Goal: Transaction & Acquisition: Obtain resource

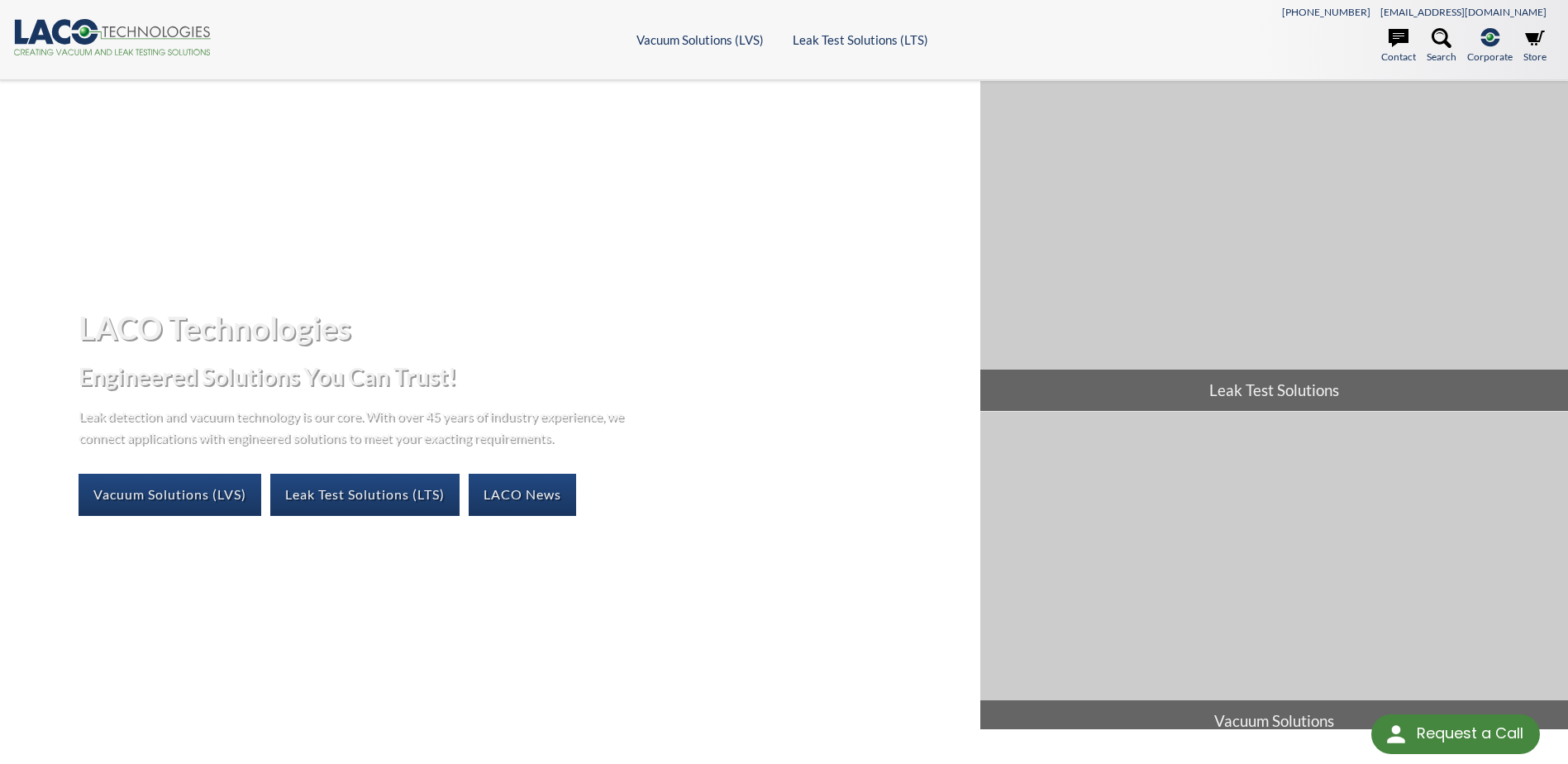
select select "Language Translate Widget"
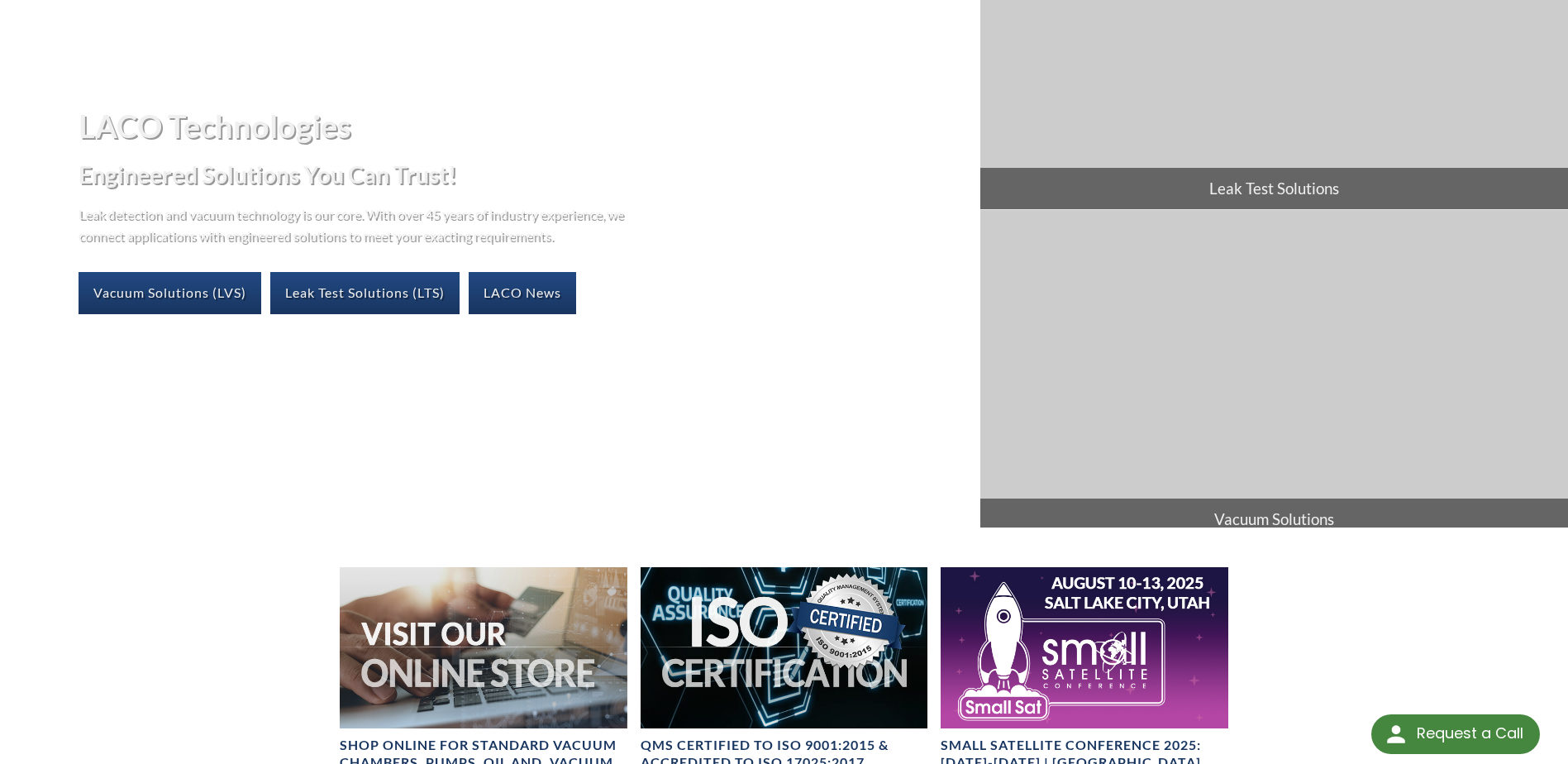
scroll to position [83, 0]
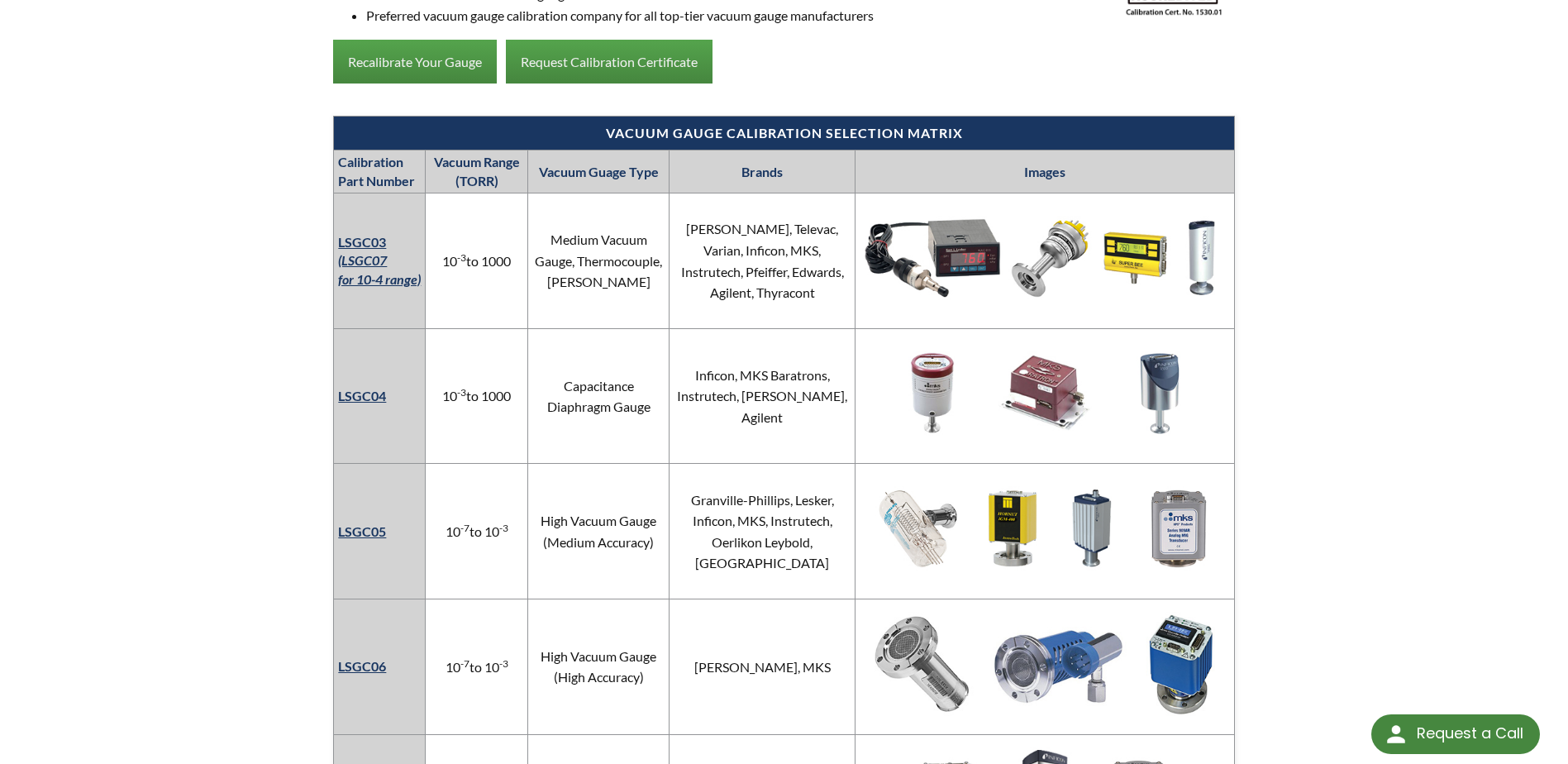
scroll to position [909, 0]
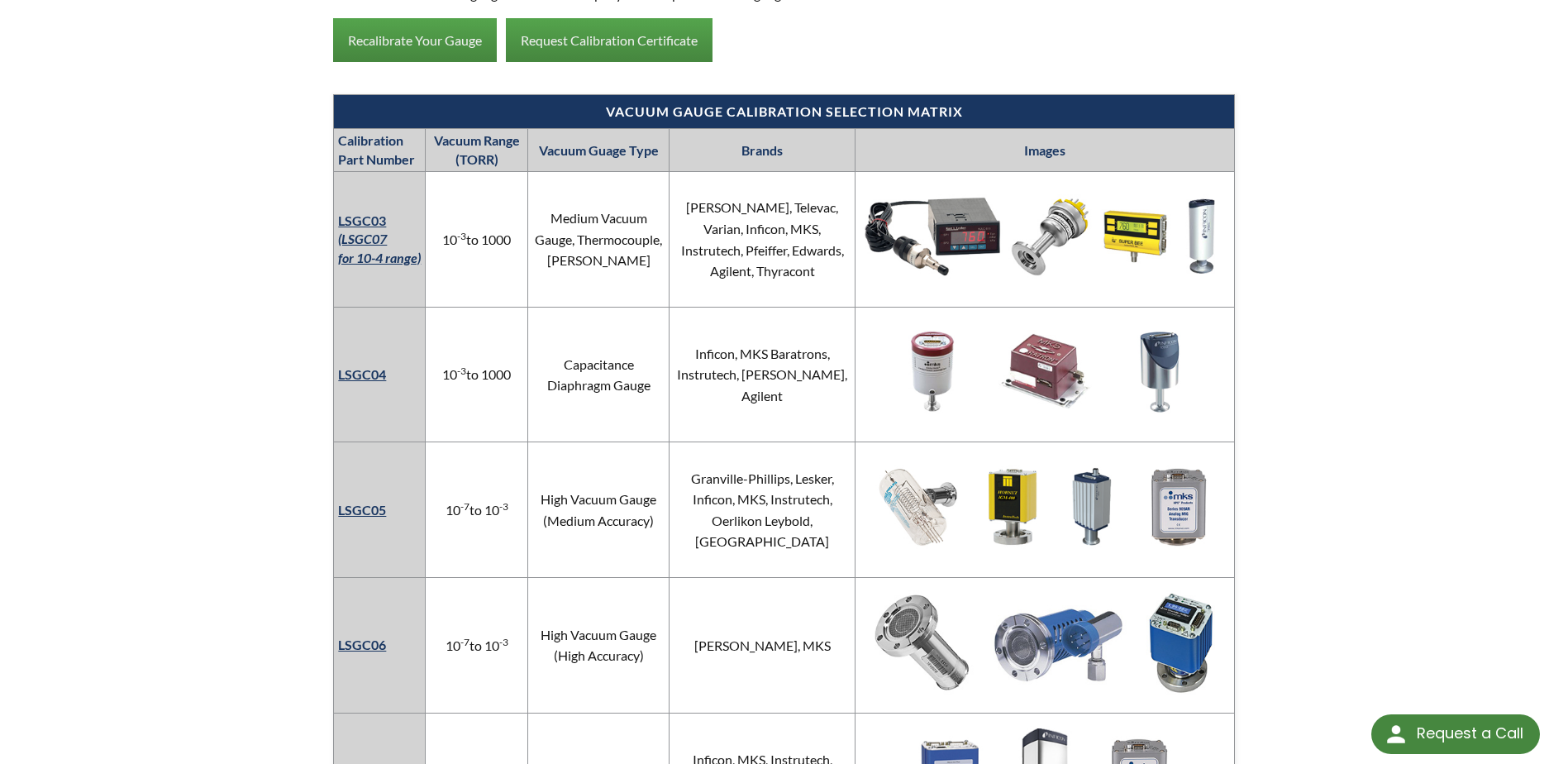
click at [372, 230] on th "LSGC03 (LSGC07 for 10-4 range)" at bounding box center [379, 239] width 92 height 136
click at [369, 239] on em "(LSGC07 for 10-4 range)" at bounding box center [379, 248] width 83 height 34
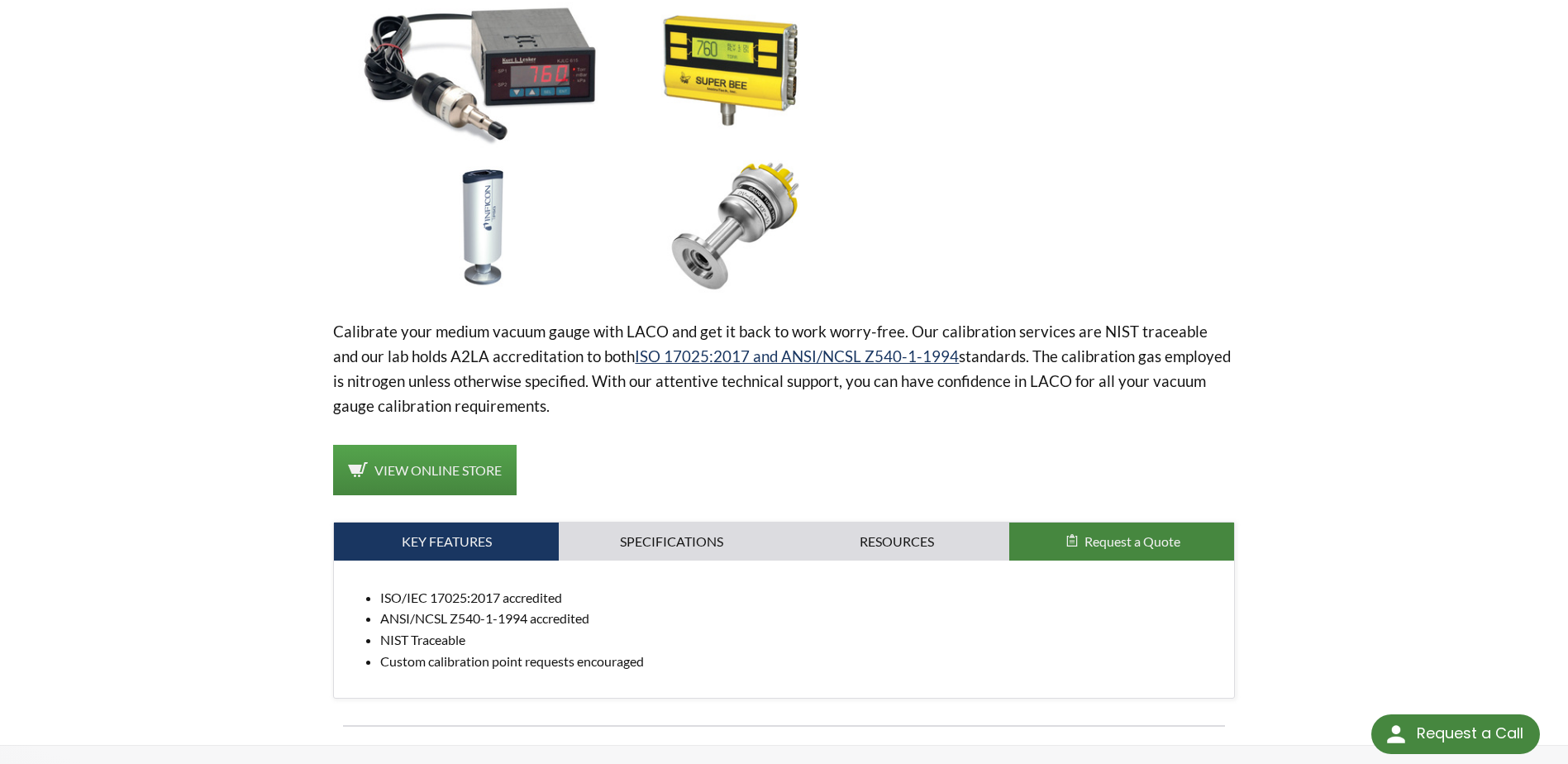
scroll to position [413, 0]
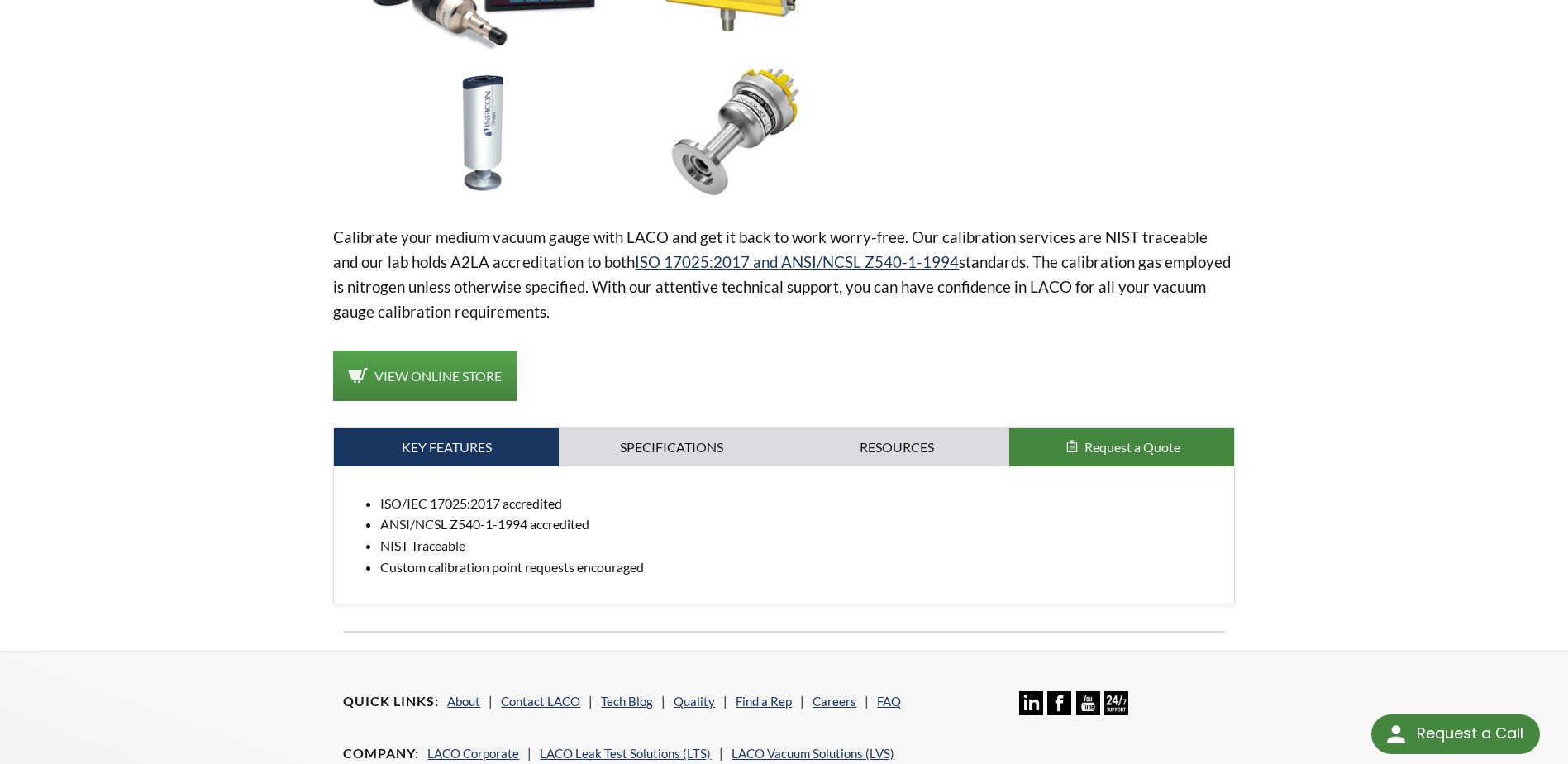
click at [1101, 439] on span "Request a Quote" at bounding box center [1132, 447] width 96 height 16
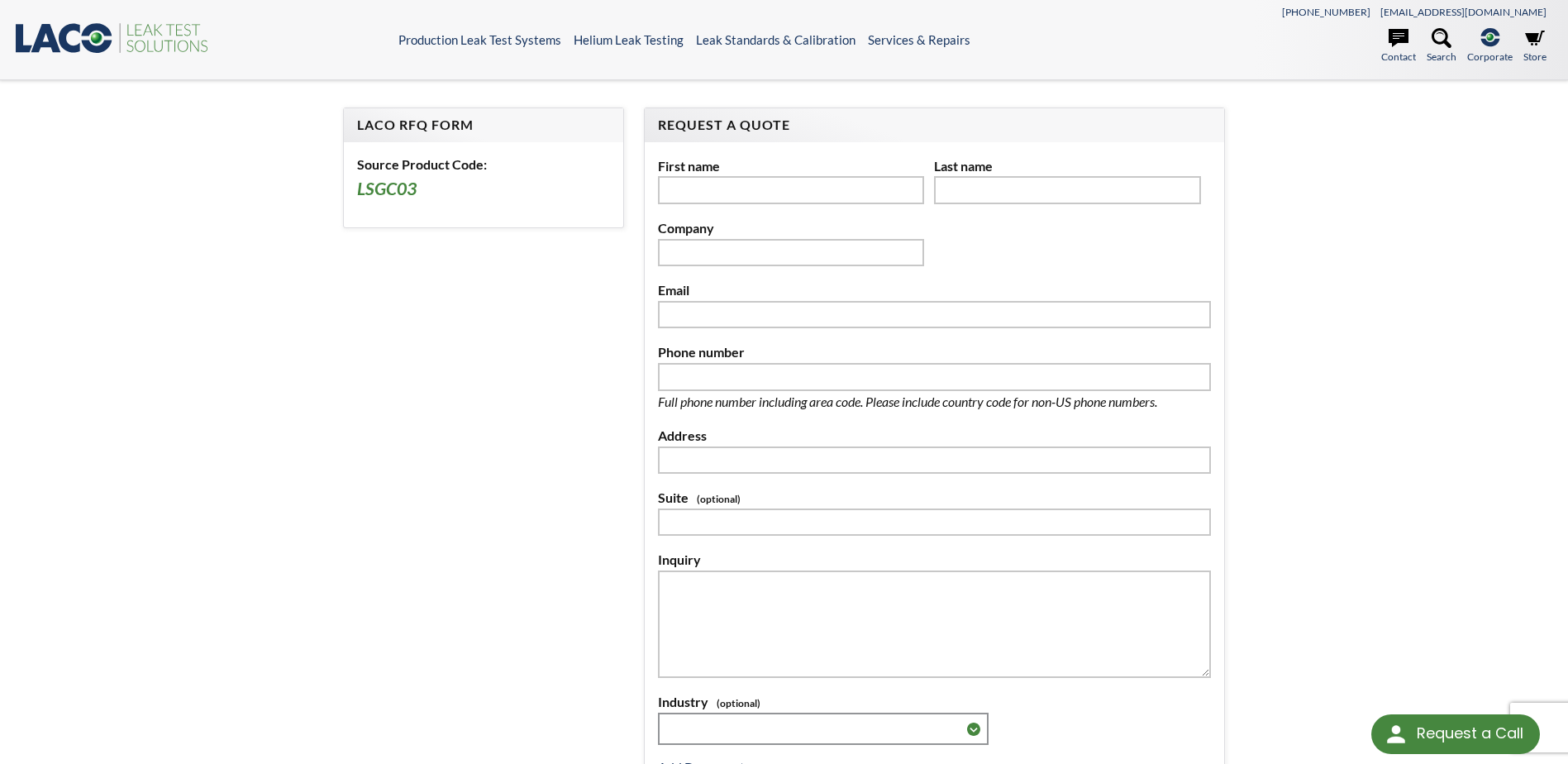
select select "Language Translate Widget"
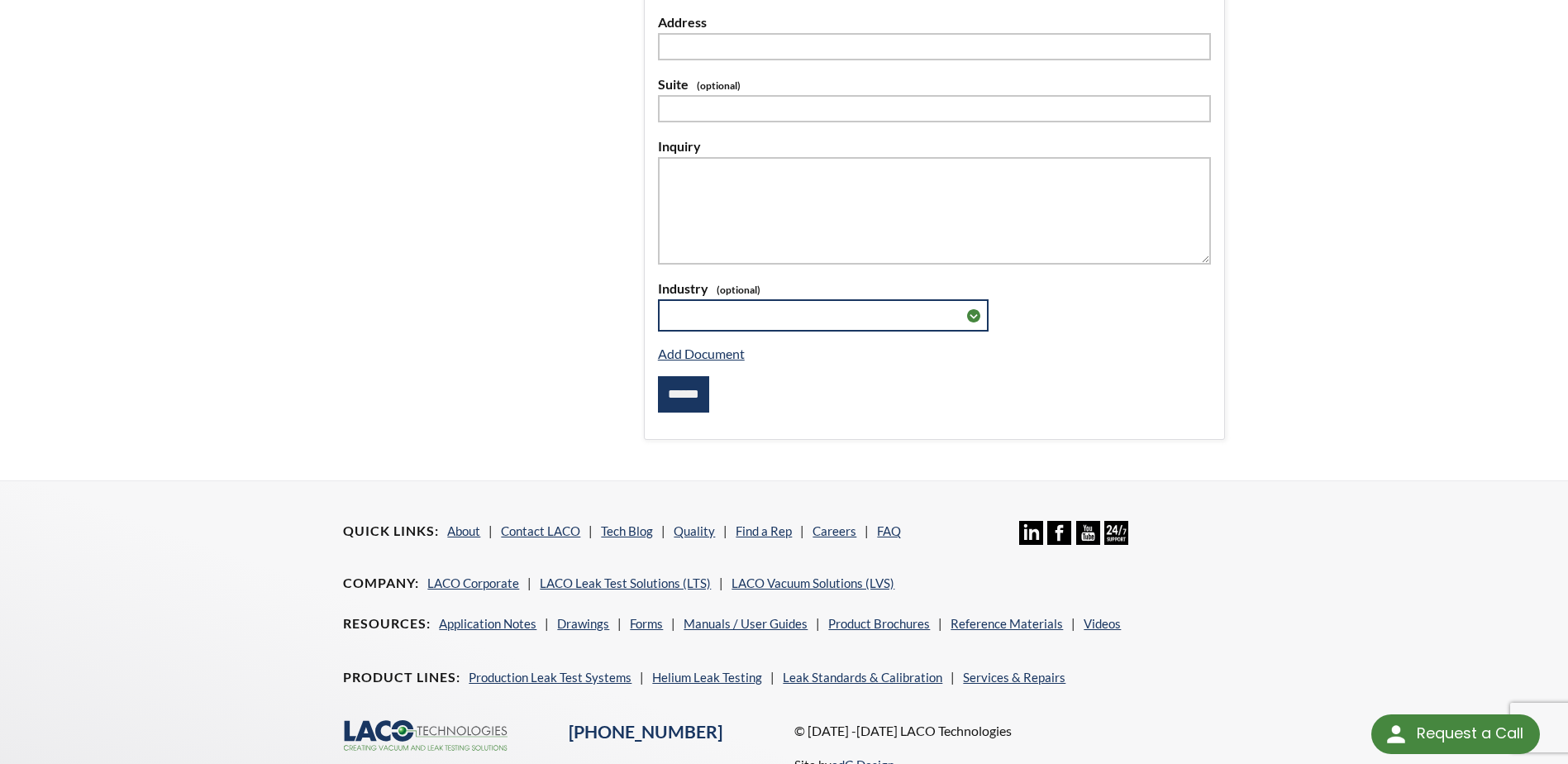
click at [722, 315] on select "**********" at bounding box center [823, 315] width 331 height 32
click at [355, 386] on form "**********" at bounding box center [784, 73] width 901 height 759
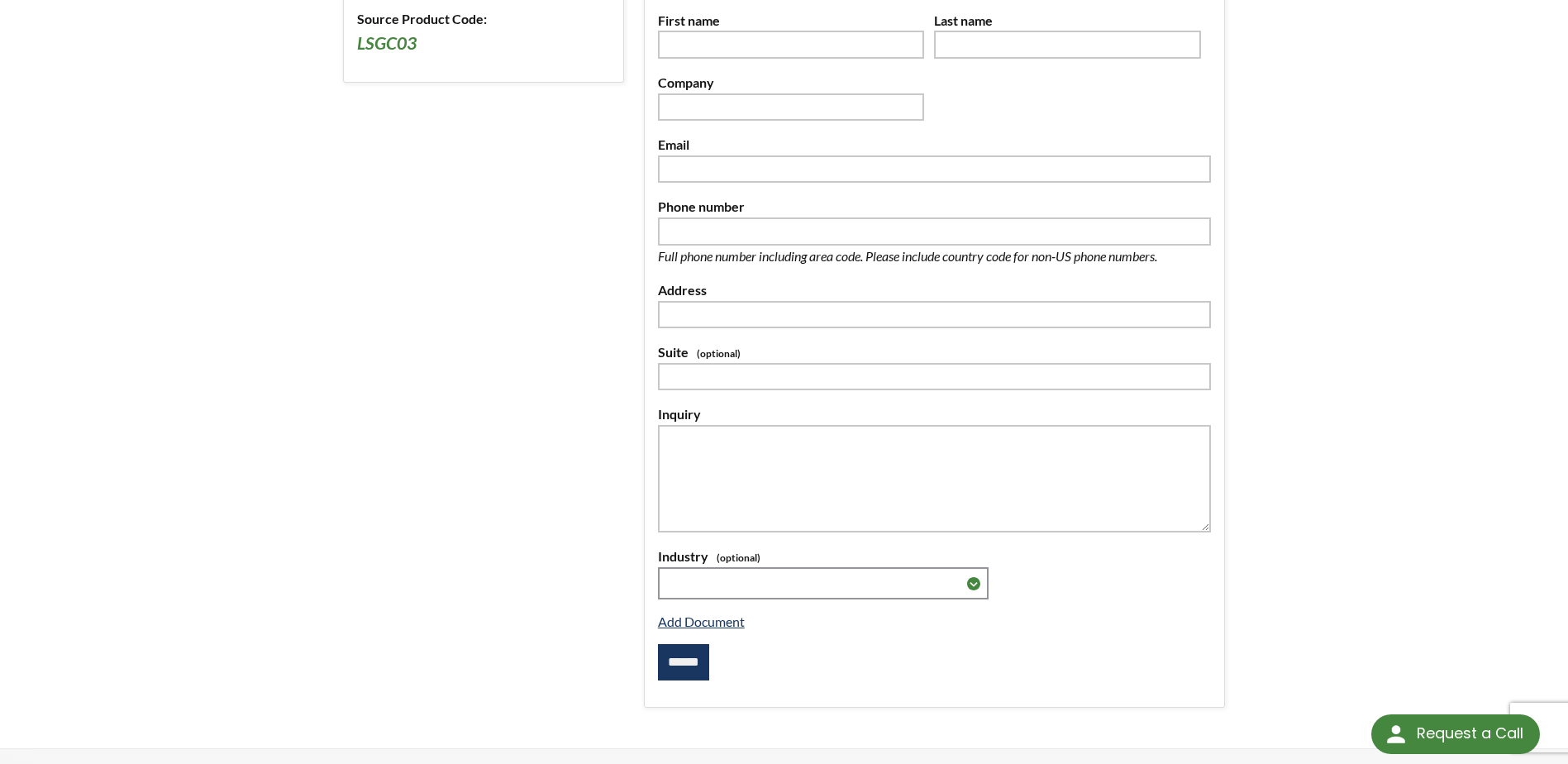
scroll to position [0, 0]
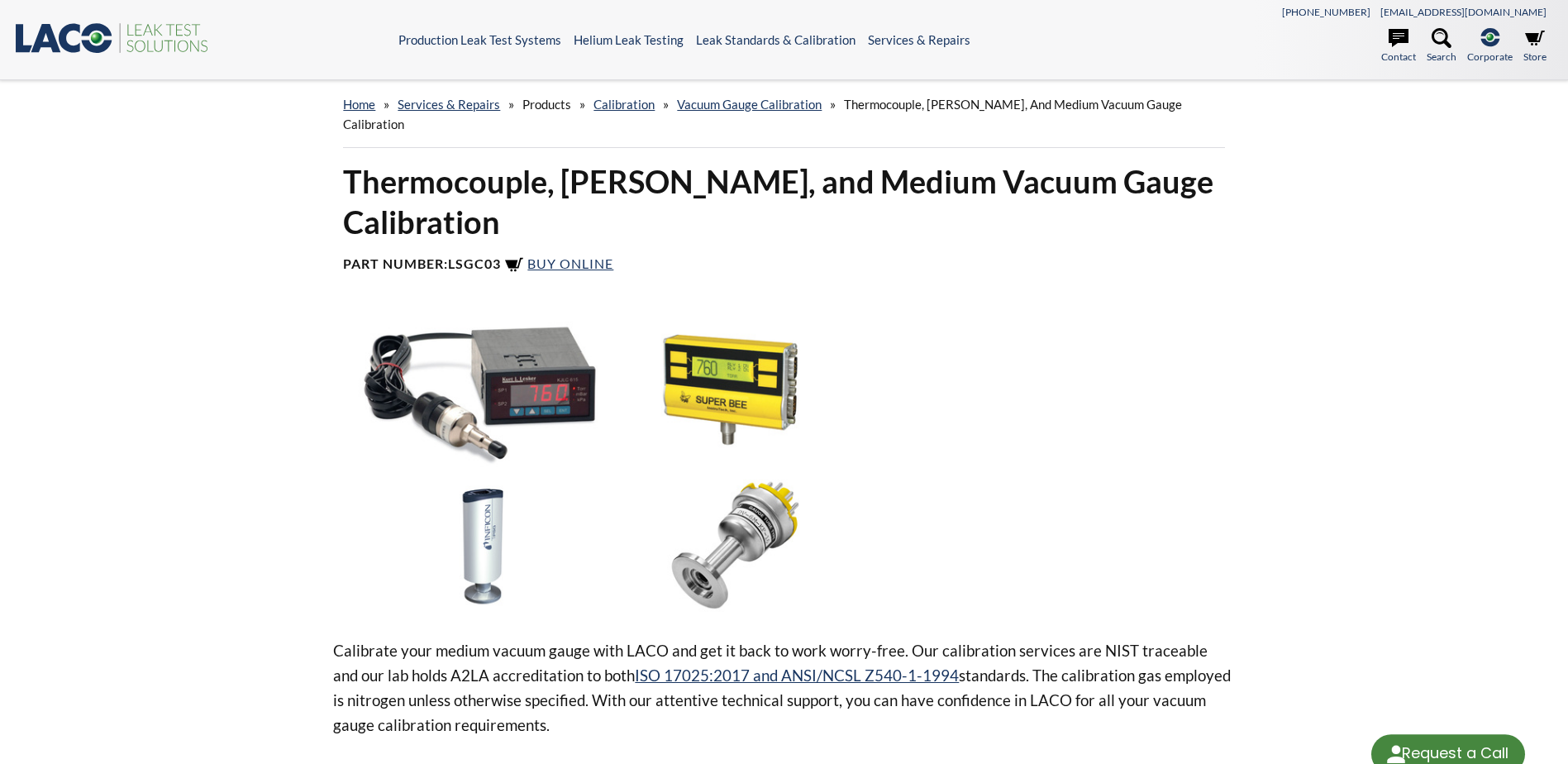
select select "Language Translate Widget"
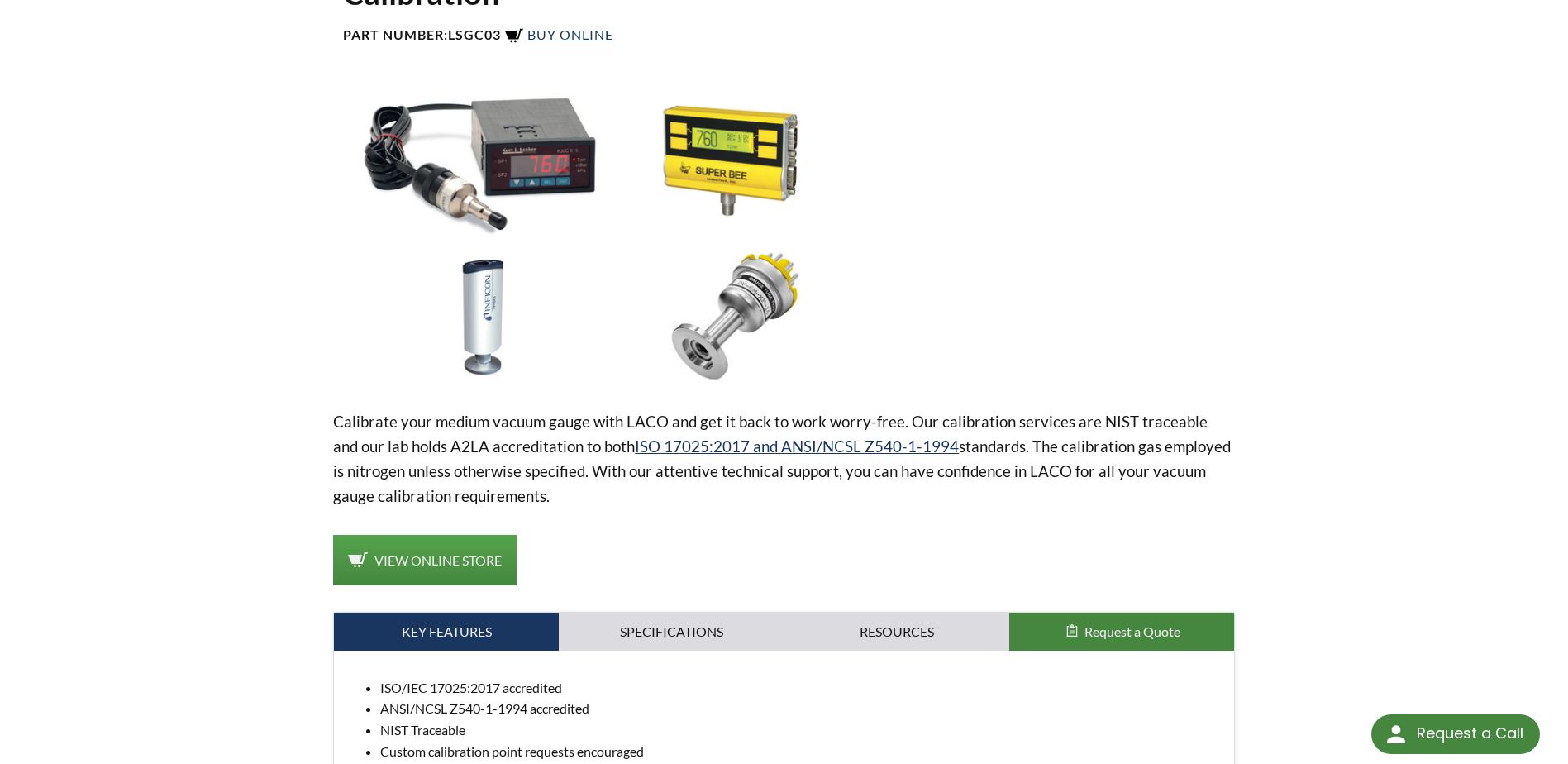
scroll to position [579, 0]
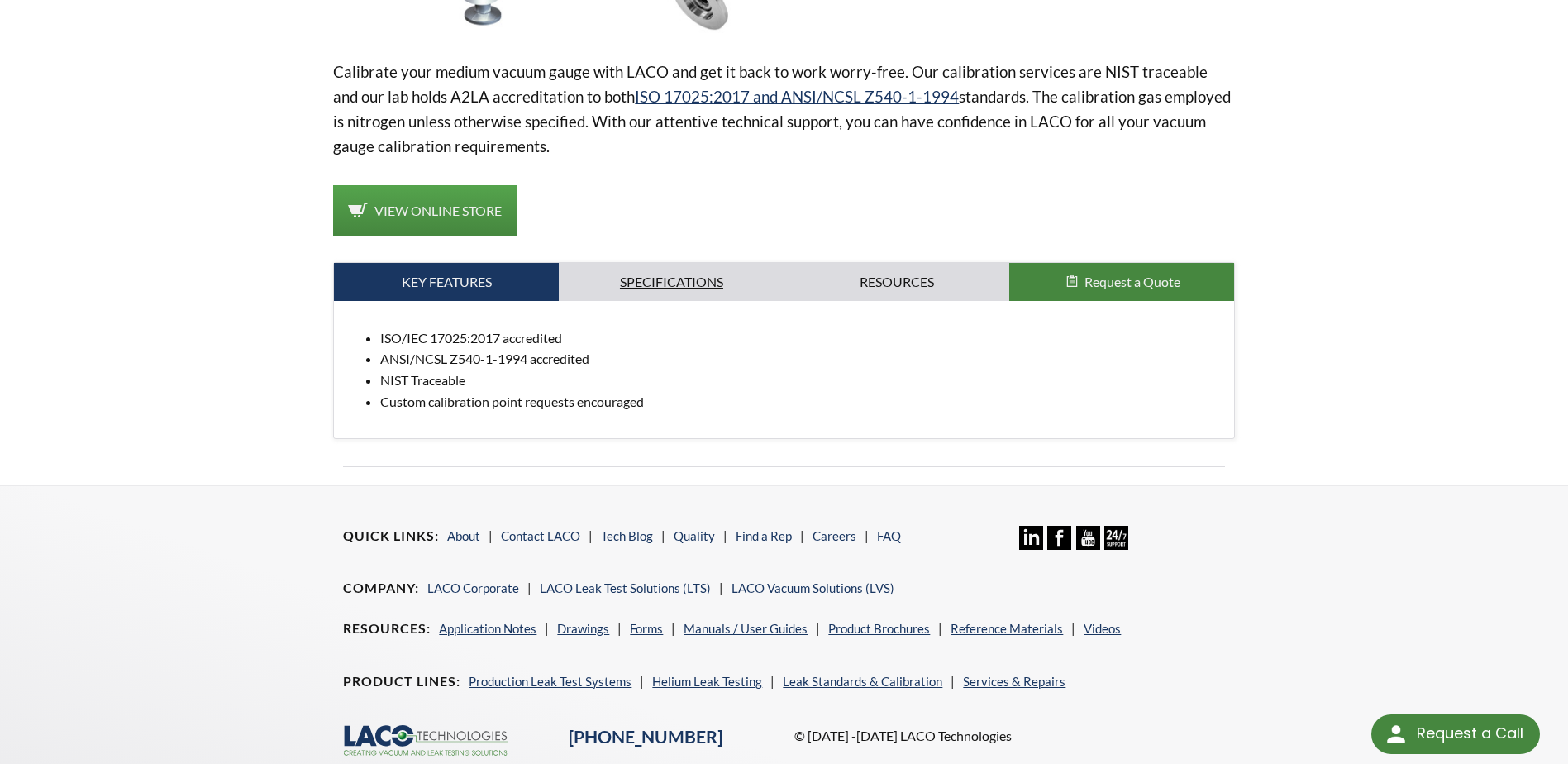
click at [651, 263] on link "Specifications" at bounding box center [671, 282] width 225 height 38
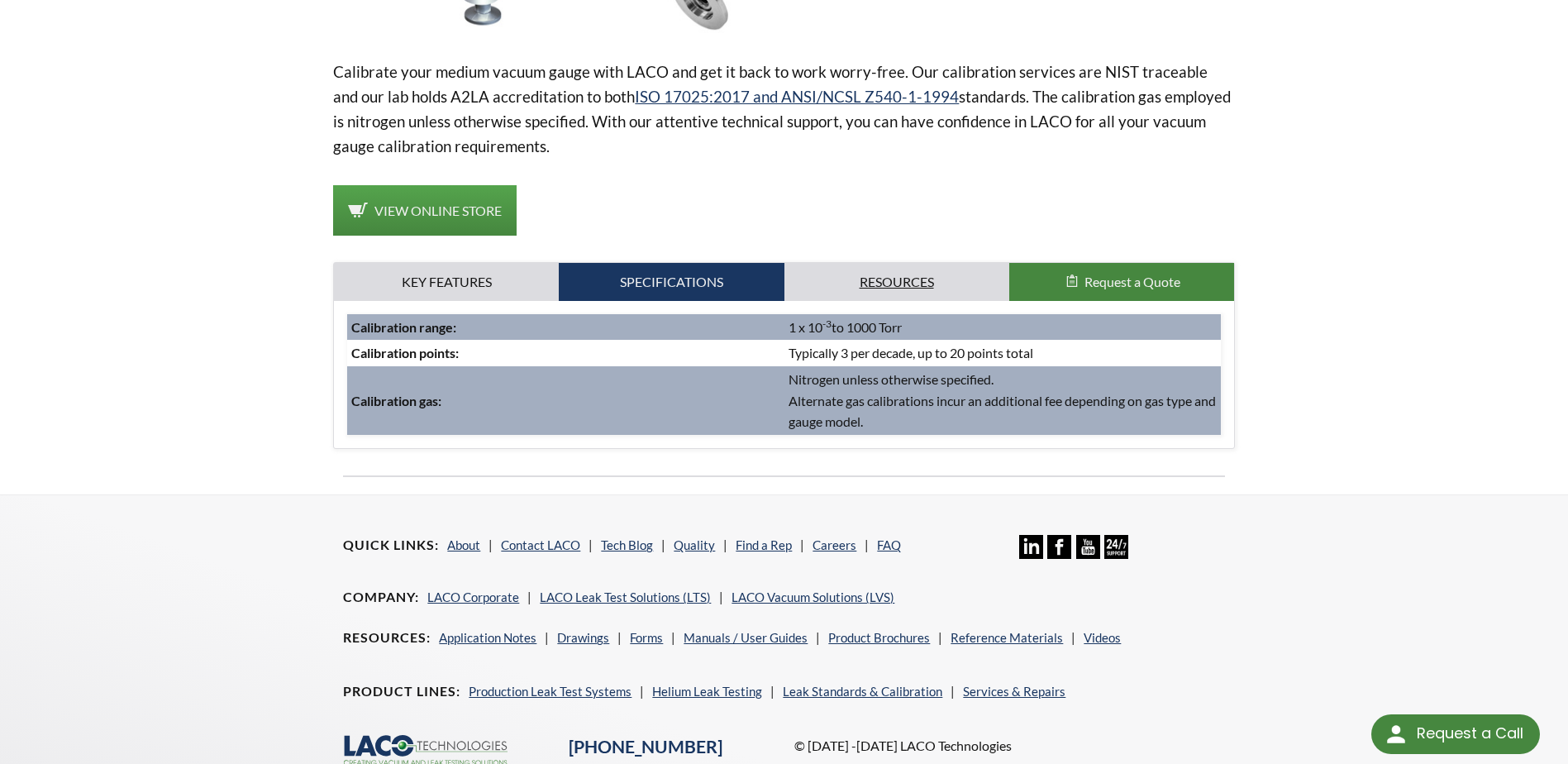
click at [860, 263] on link "Resources" at bounding box center [896, 282] width 225 height 38
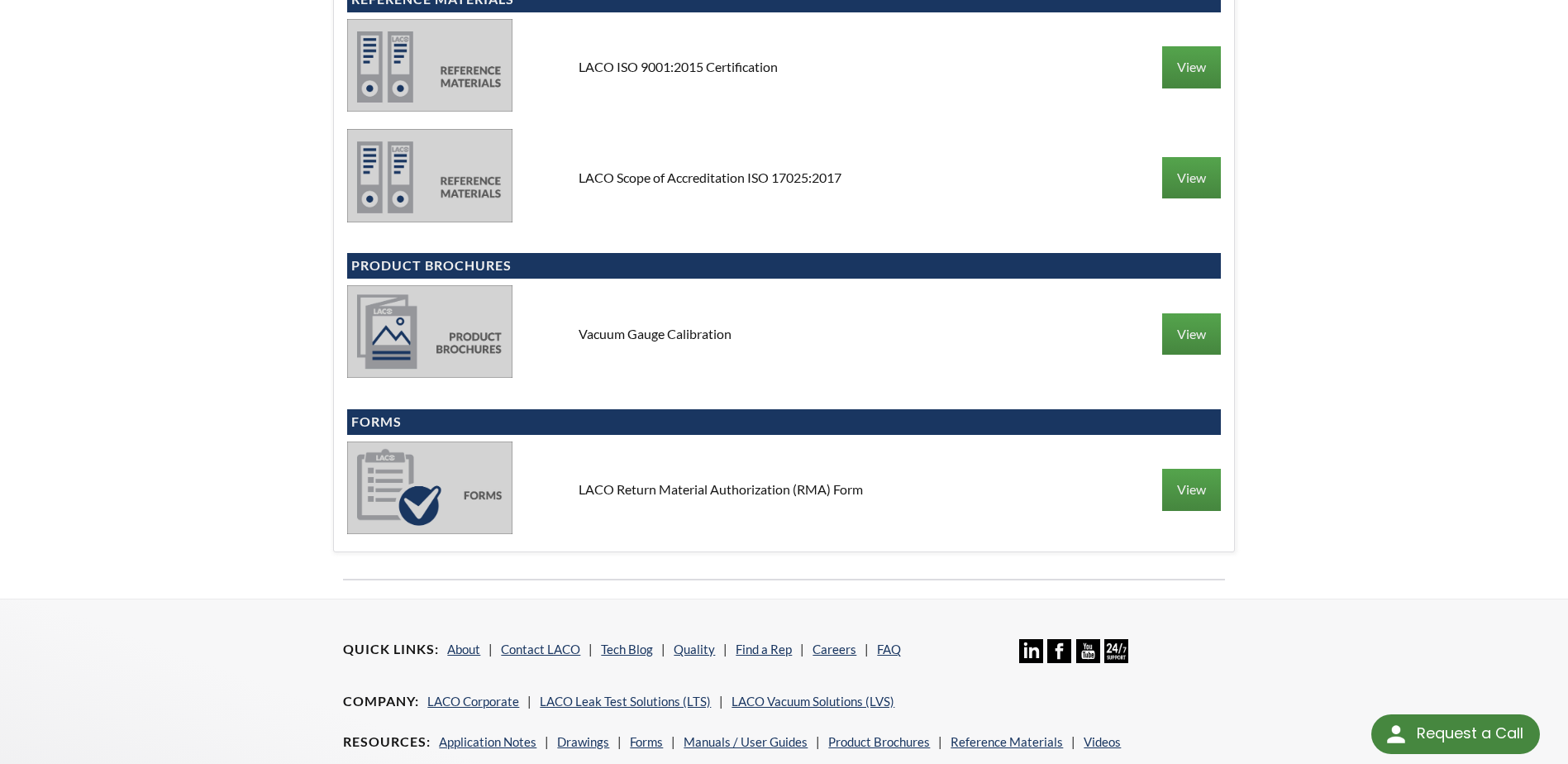
scroll to position [909, 0]
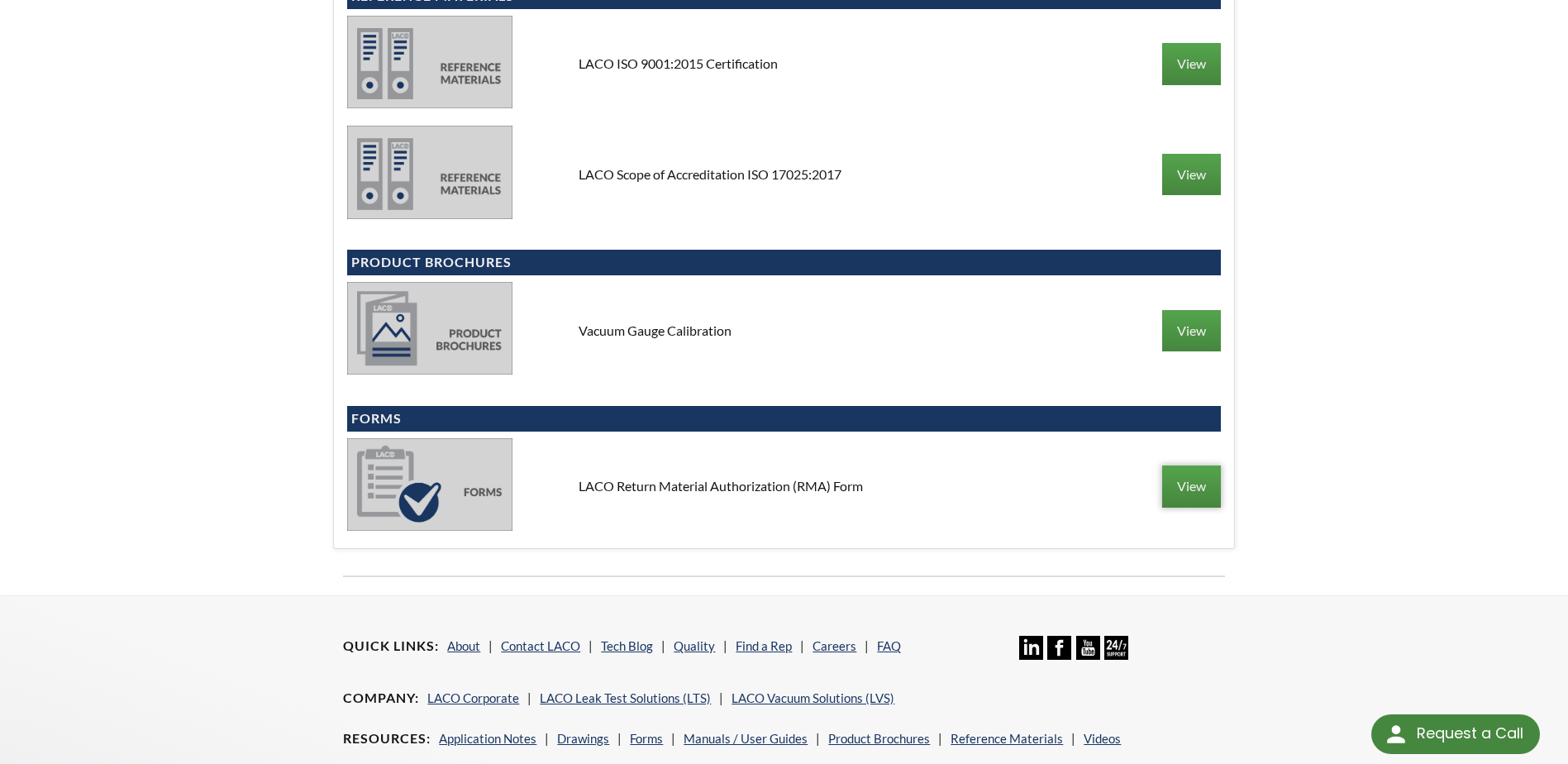
click at [1180, 466] on link "View" at bounding box center [1192, 486] width 59 height 41
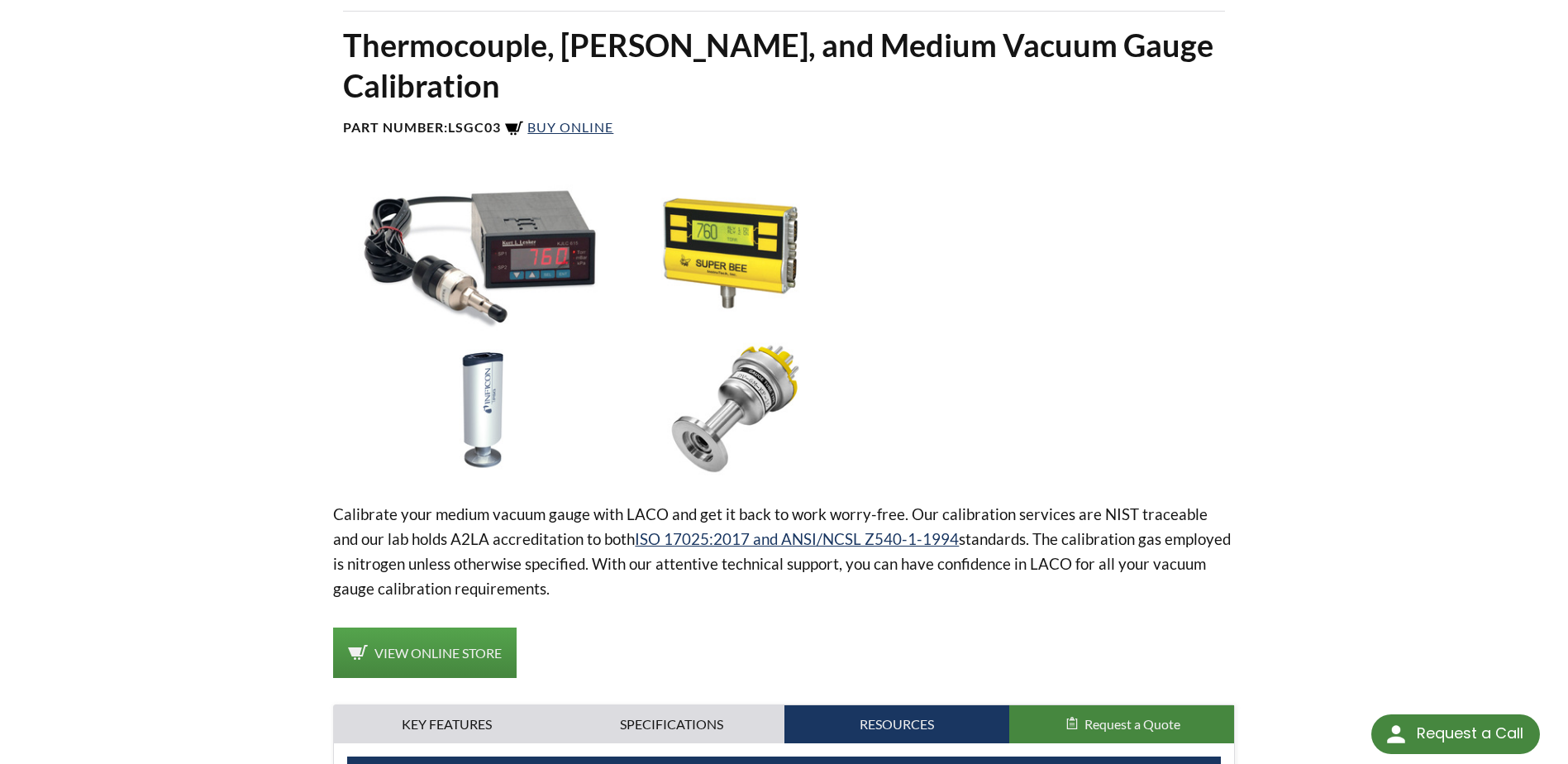
scroll to position [165, 0]
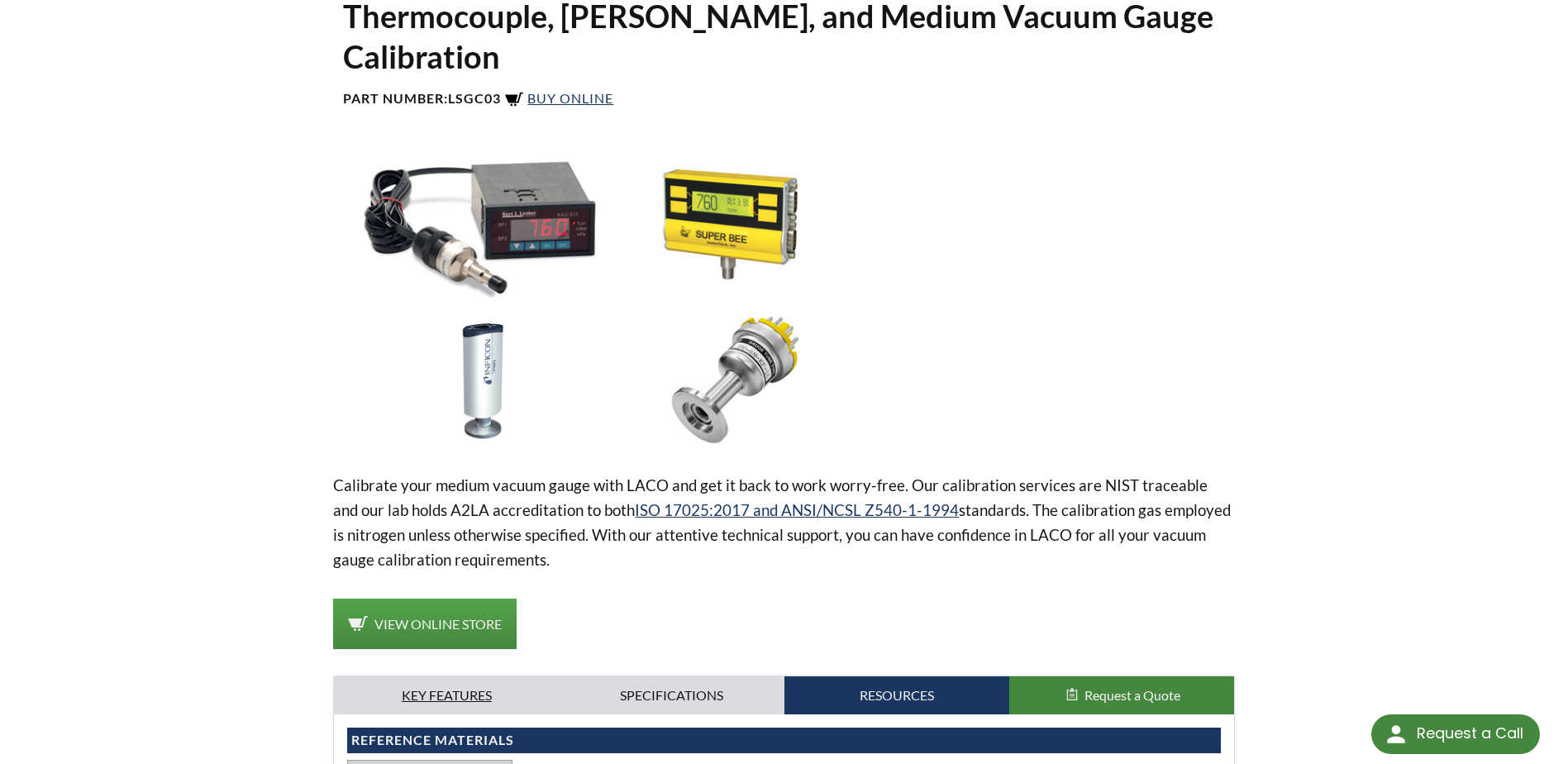
click at [384, 677] on link "Key Features" at bounding box center [446, 696] width 225 height 38
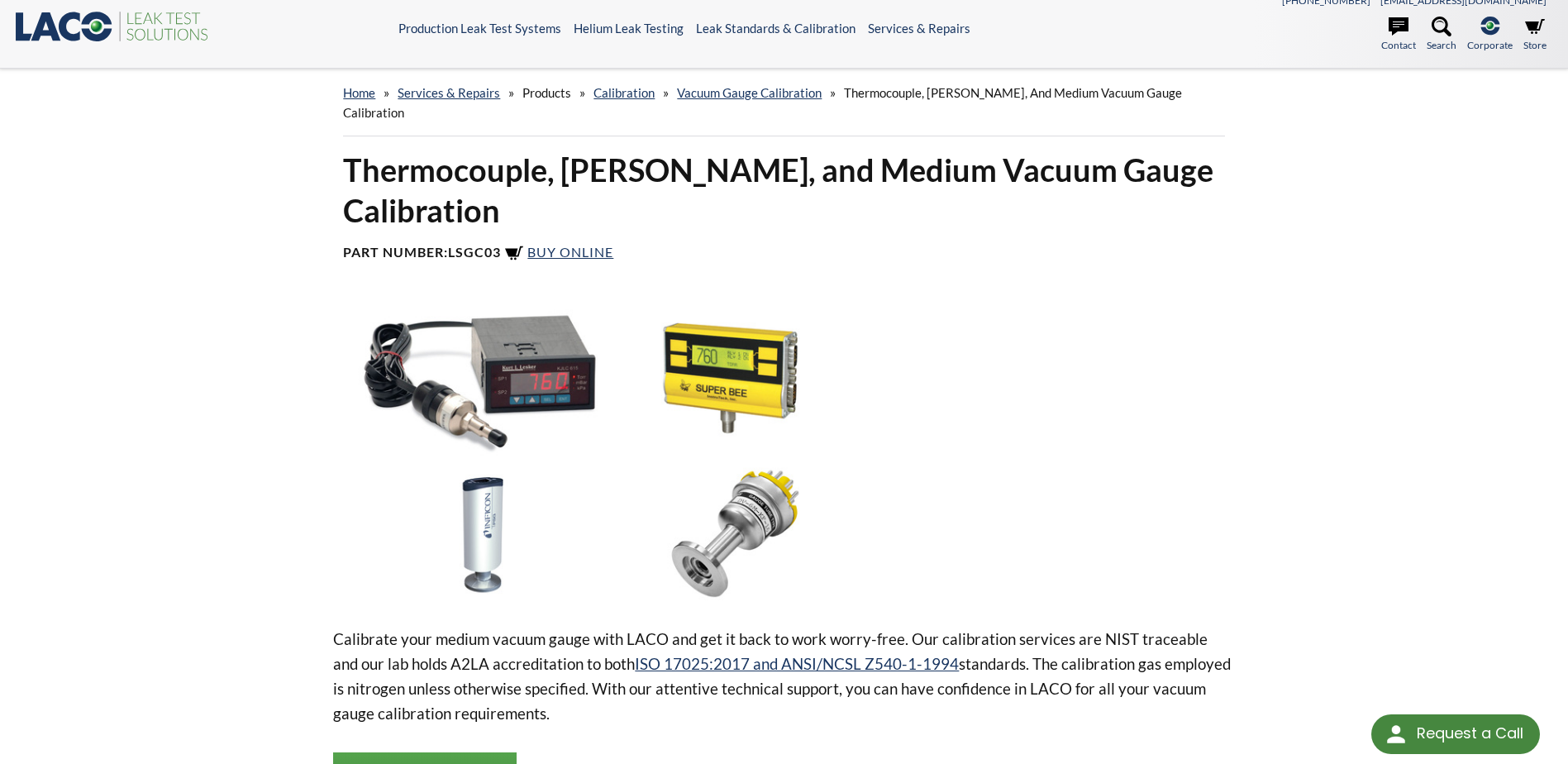
scroll to position [0, 0]
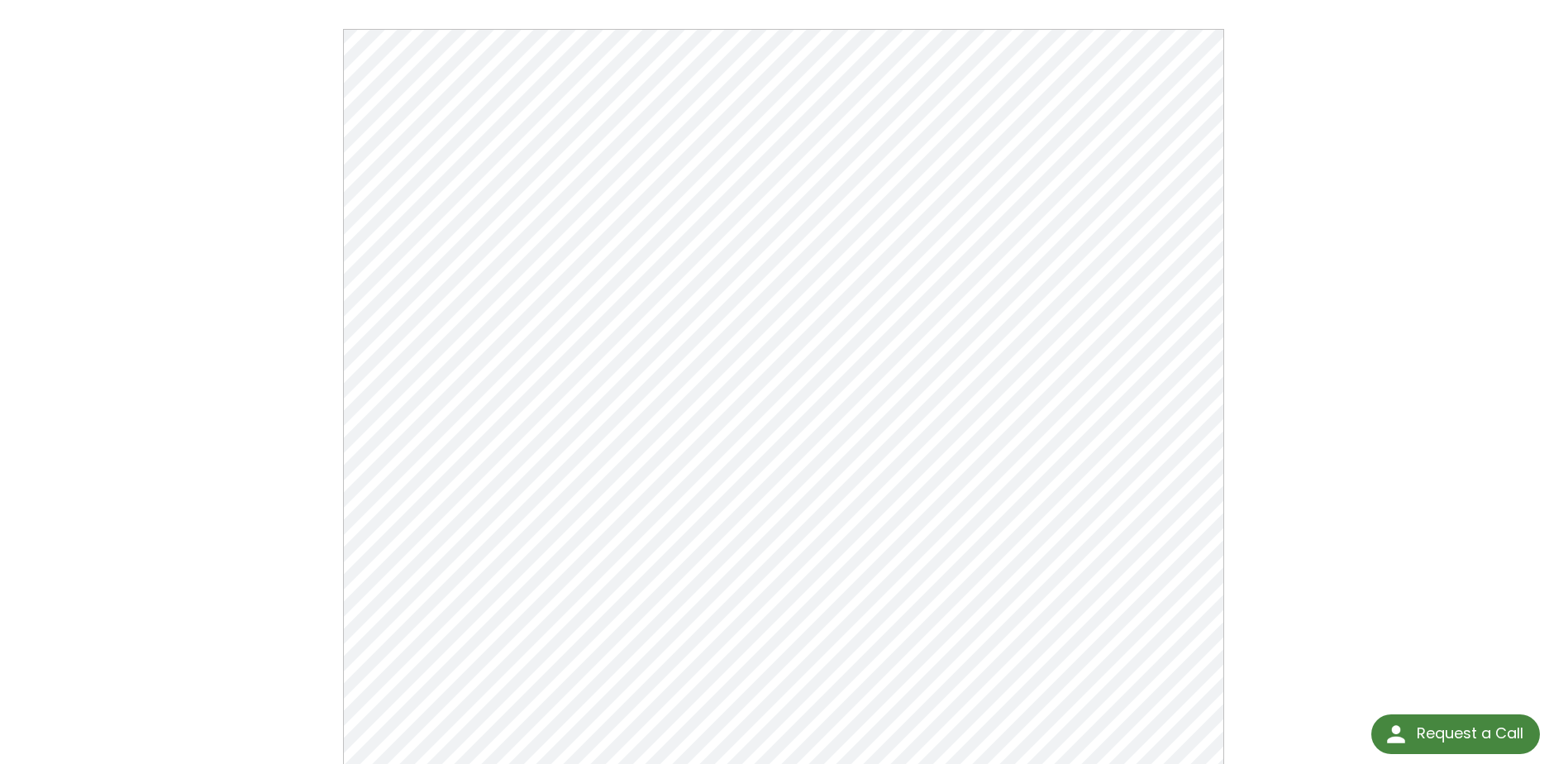
scroll to position [165, 0]
